Goal: Navigation & Orientation: Find specific page/section

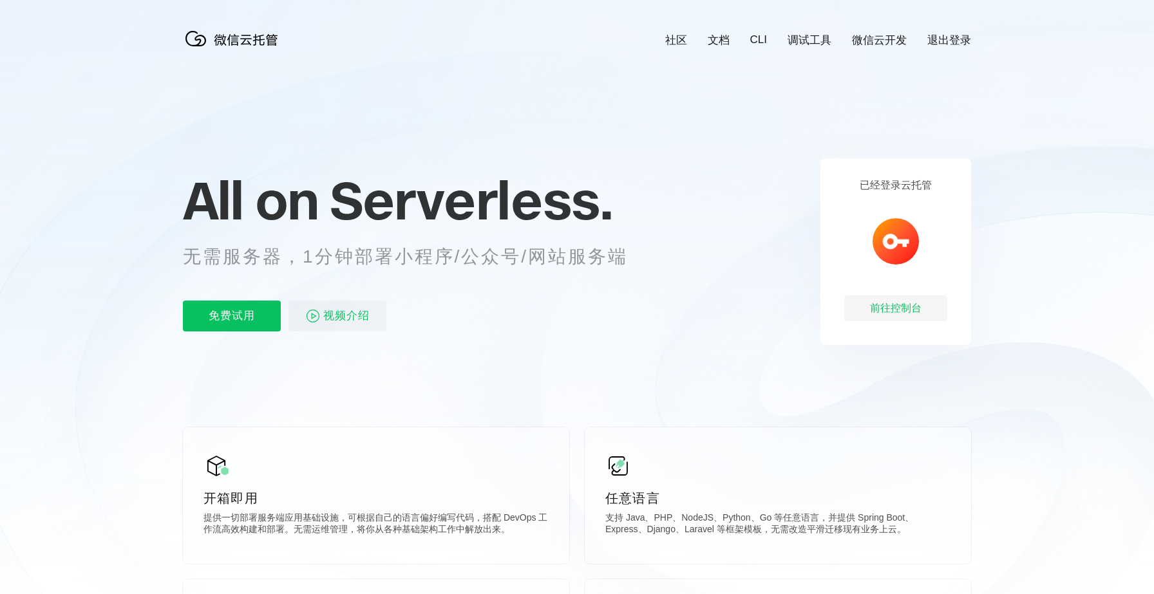
scroll to position [0, 2290]
click at [890, 312] on div "前往控制台" at bounding box center [895, 309] width 103 height 26
click at [1018, 122] on icon at bounding box center [577, 348] width 1237 height 696
click at [1017, 122] on icon at bounding box center [577, 348] width 1237 height 696
click at [726, 38] on link "文档" at bounding box center [719, 40] width 22 height 15
